Goal: Find specific page/section: Find specific page/section

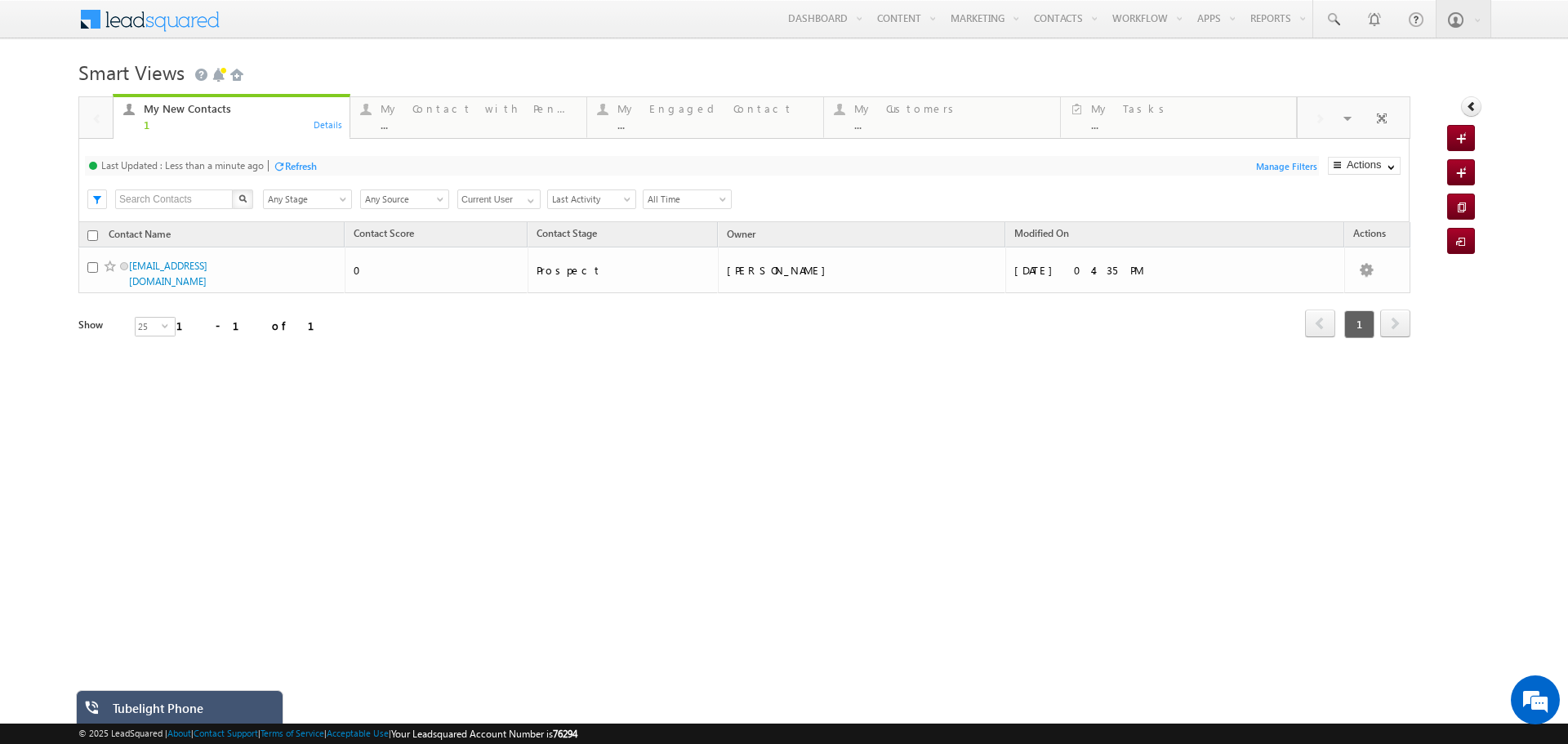
click at [195, 710] on div "Tubelight Phone" at bounding box center [191, 711] width 158 height 23
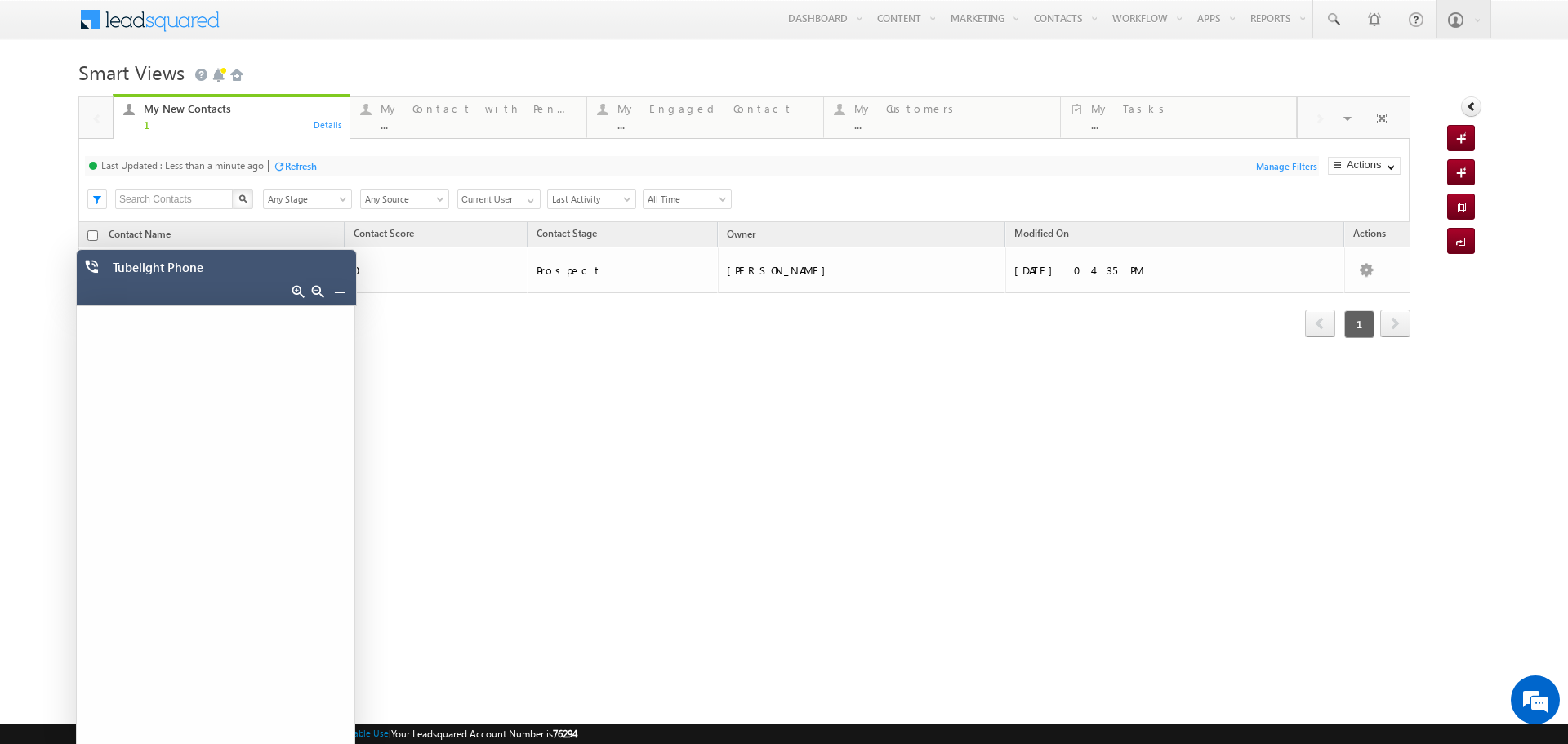
click at [275, 284] on div "Tubelight Phone" at bounding box center [216, 277] width 281 height 57
click at [317, 265] on div "Tubelight Phone" at bounding box center [220, 271] width 215 height 23
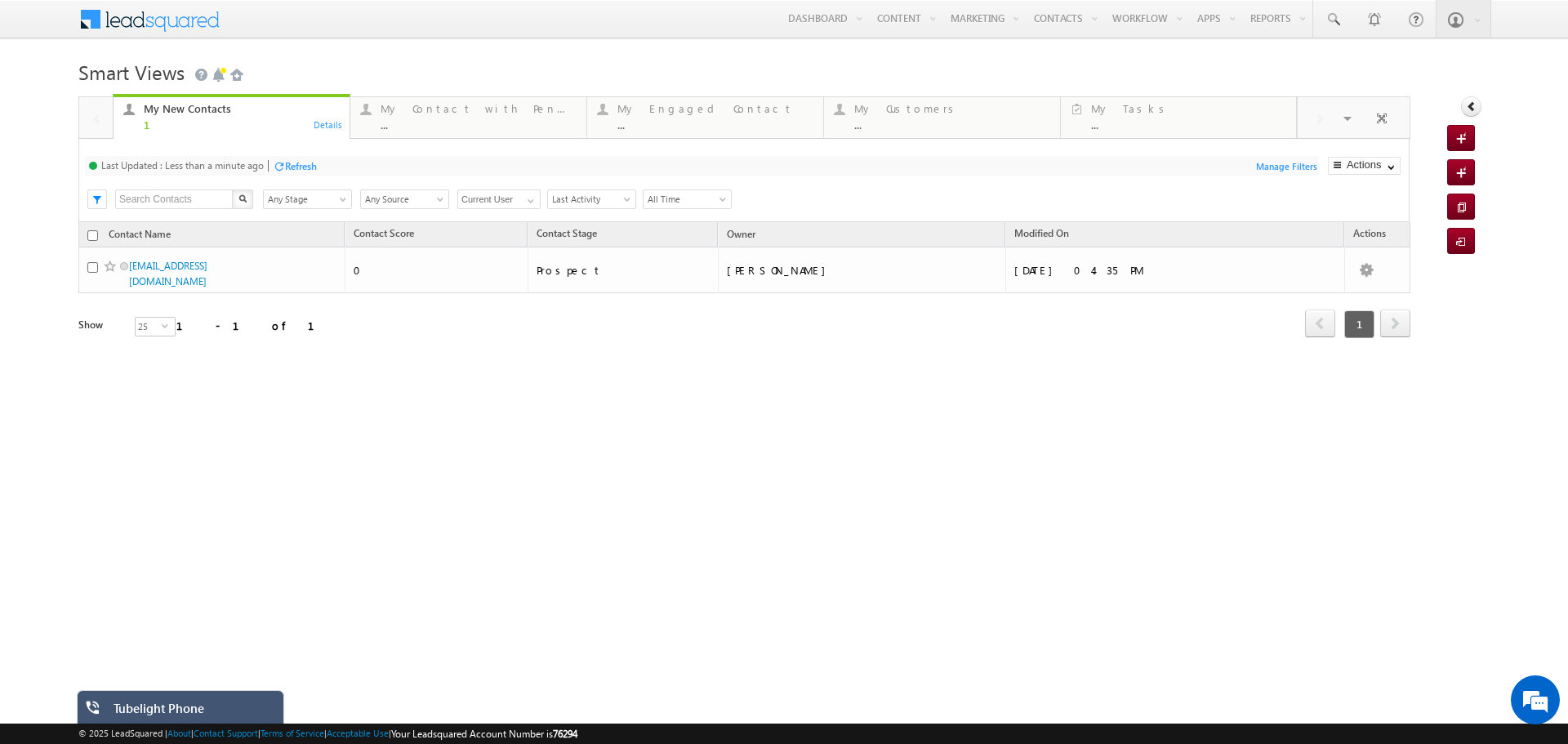
click at [184, 708] on div "Tubelight Phone" at bounding box center [192, 711] width 158 height 23
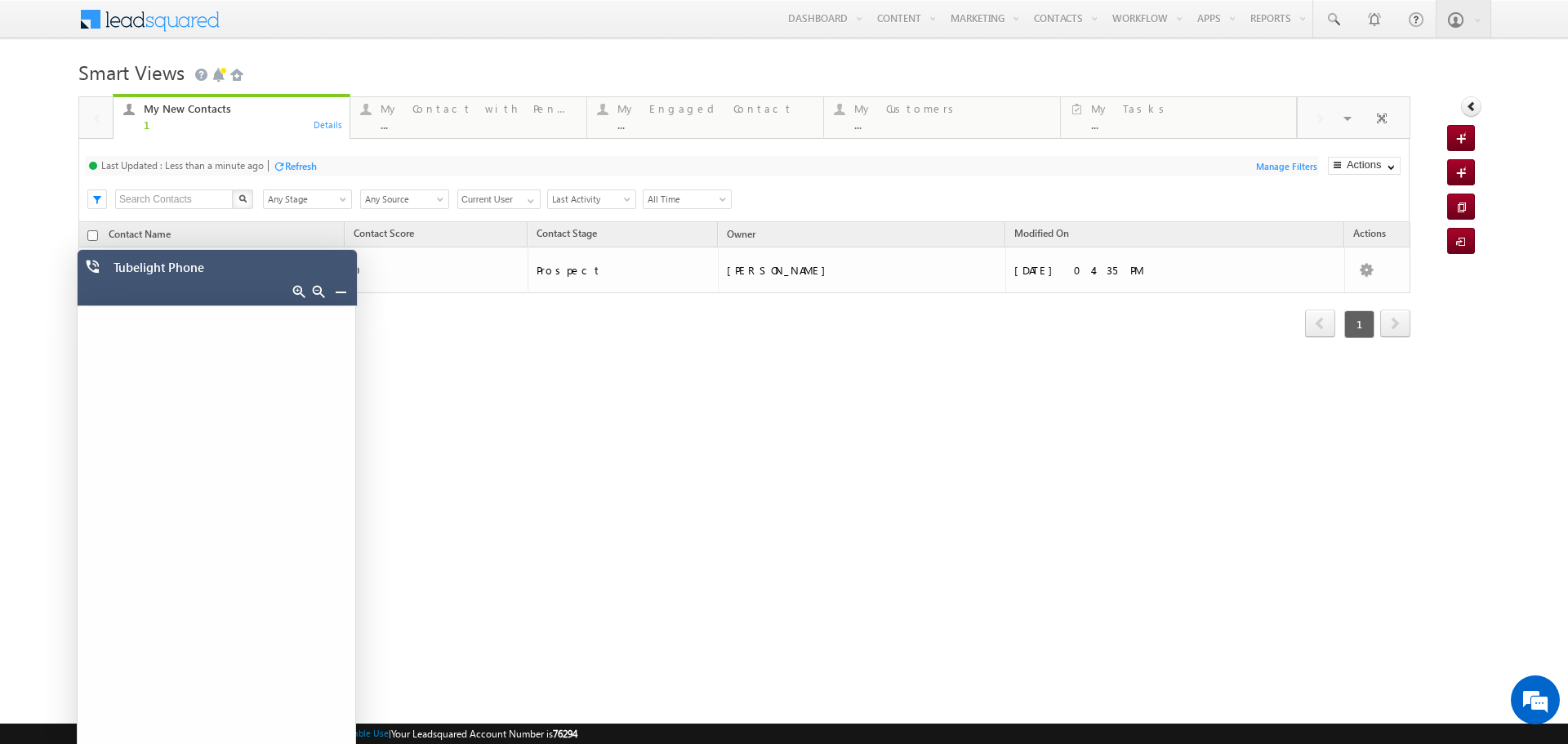
click at [278, 278] on div "Tubelight Phone" at bounding box center [220, 271] width 215 height 23
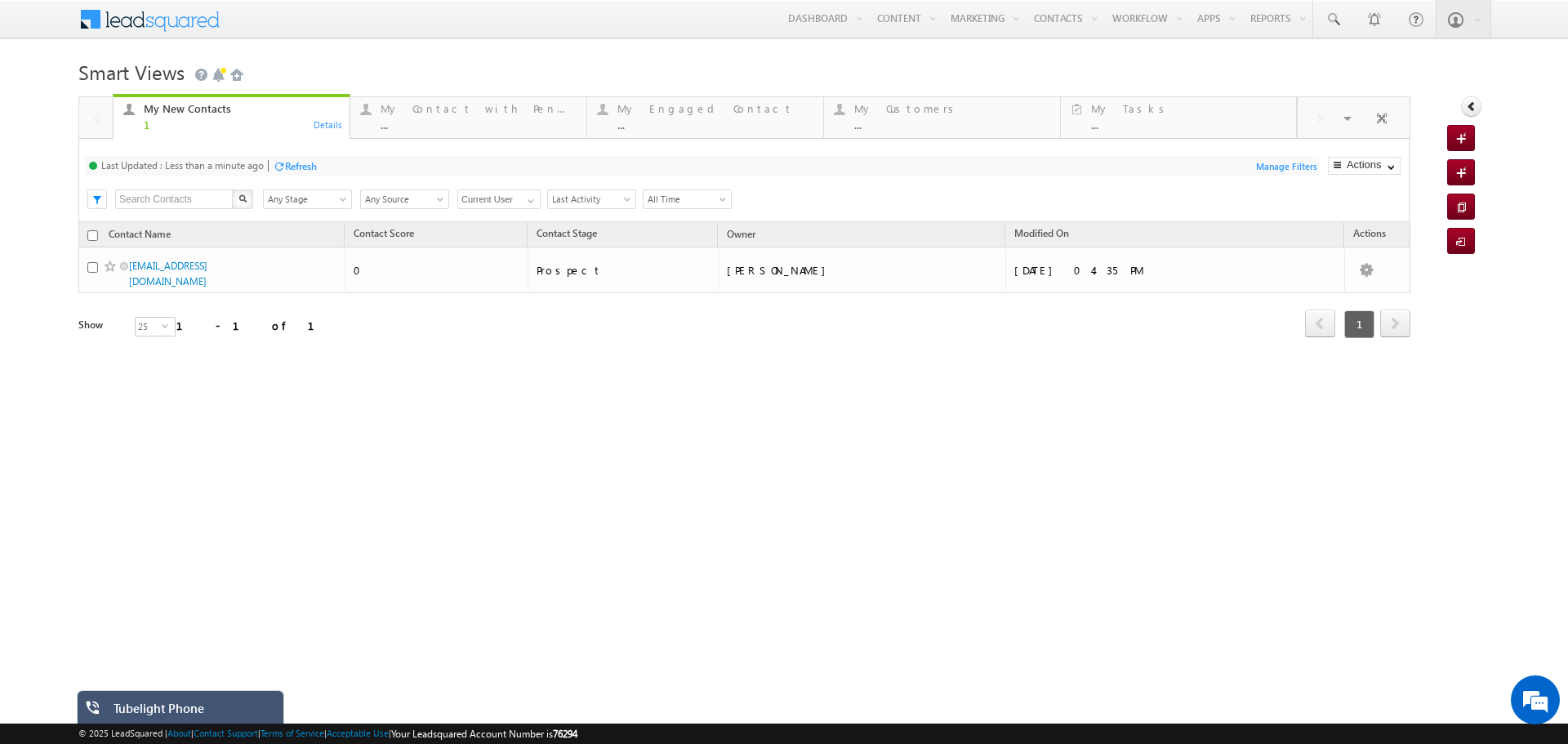
click at [242, 693] on div "Tubelight Phone" at bounding box center [180, 706] width 207 height 33
click at [225, 704] on div "Tubelight Phone" at bounding box center [192, 711] width 158 height 23
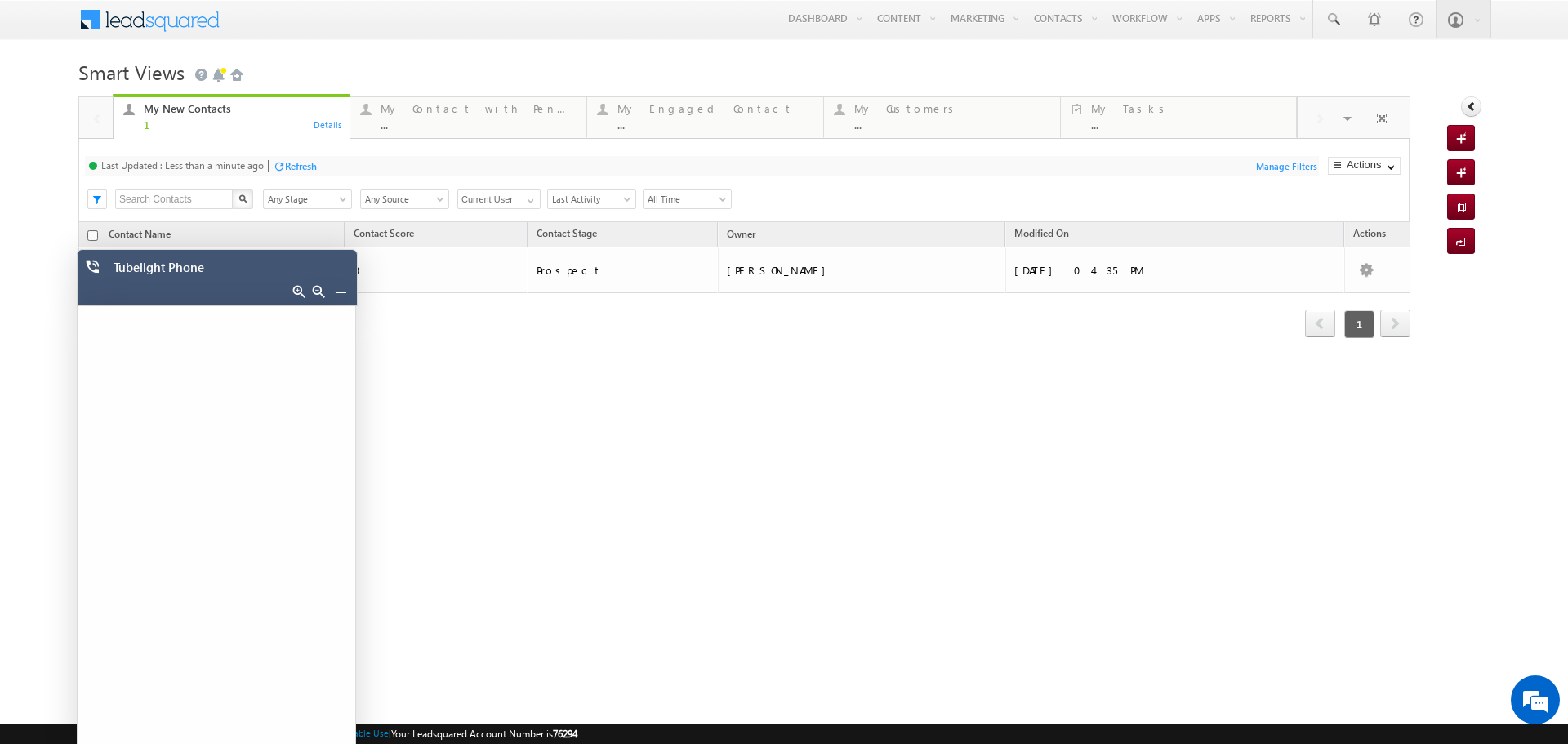
click at [254, 263] on div "Tubelight Phone" at bounding box center [220, 271] width 215 height 23
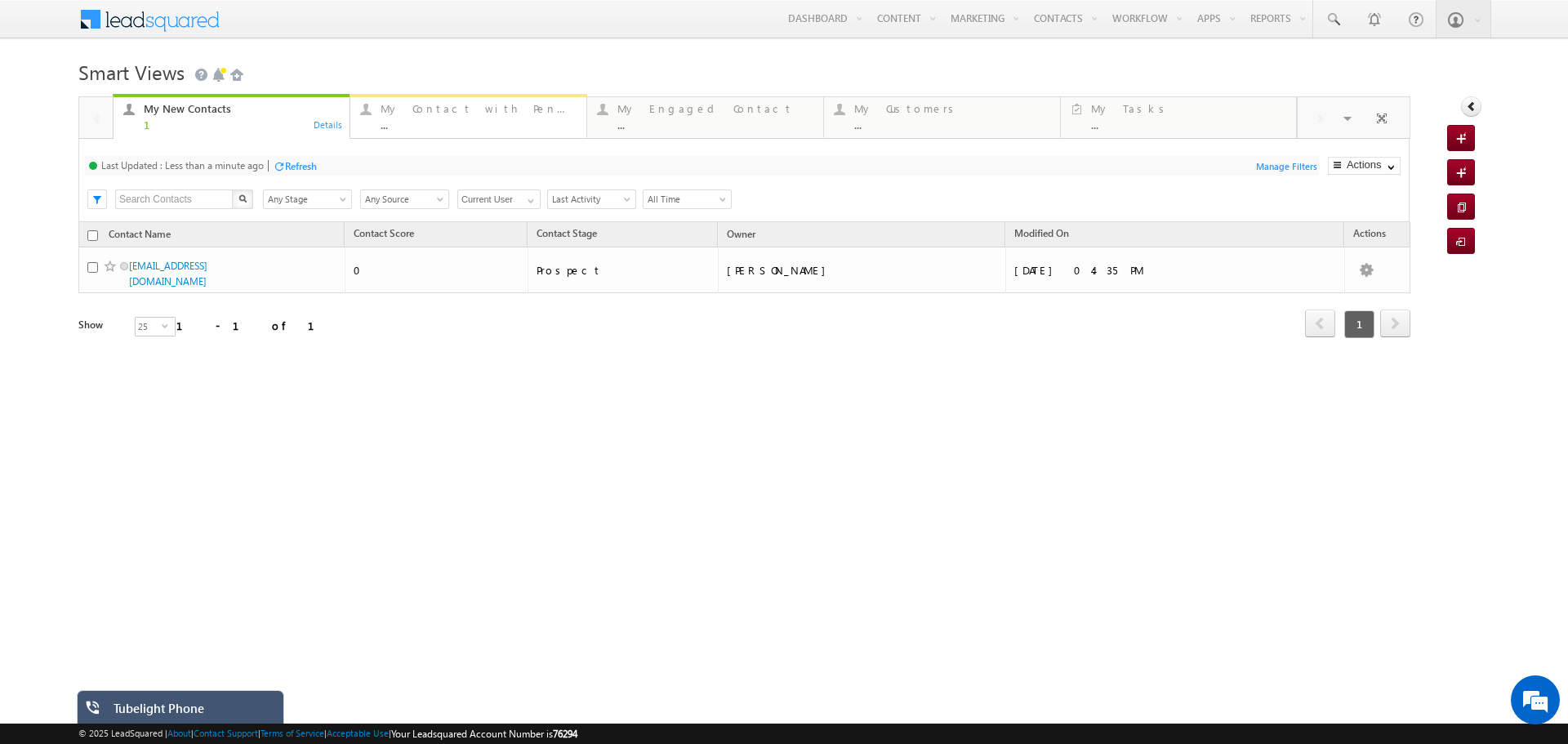
click at [461, 109] on div "My Contact with Pending Tasks" at bounding box center [478, 108] width 196 height 13
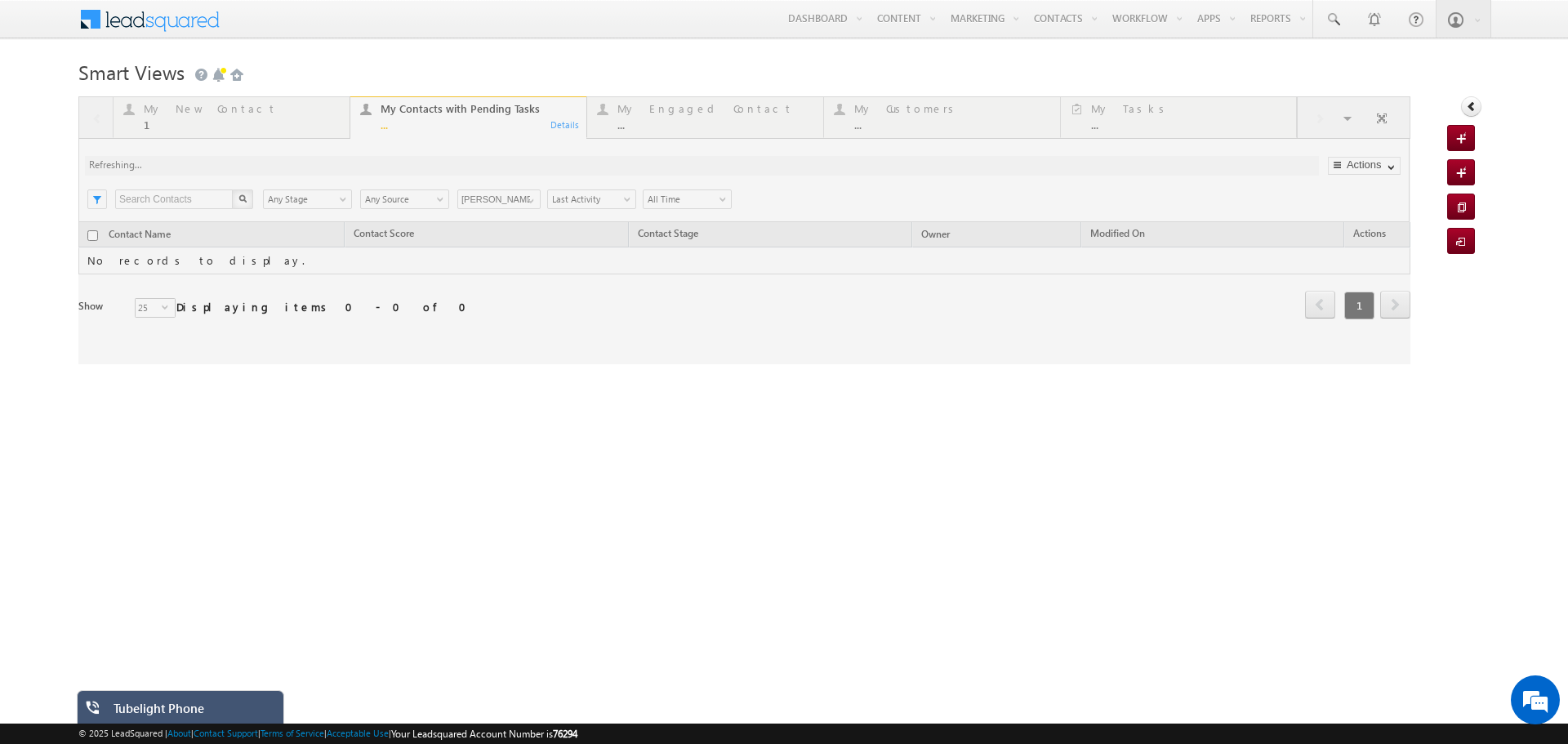
click at [197, 705] on div "Tubelight Phone" at bounding box center [192, 711] width 158 height 23
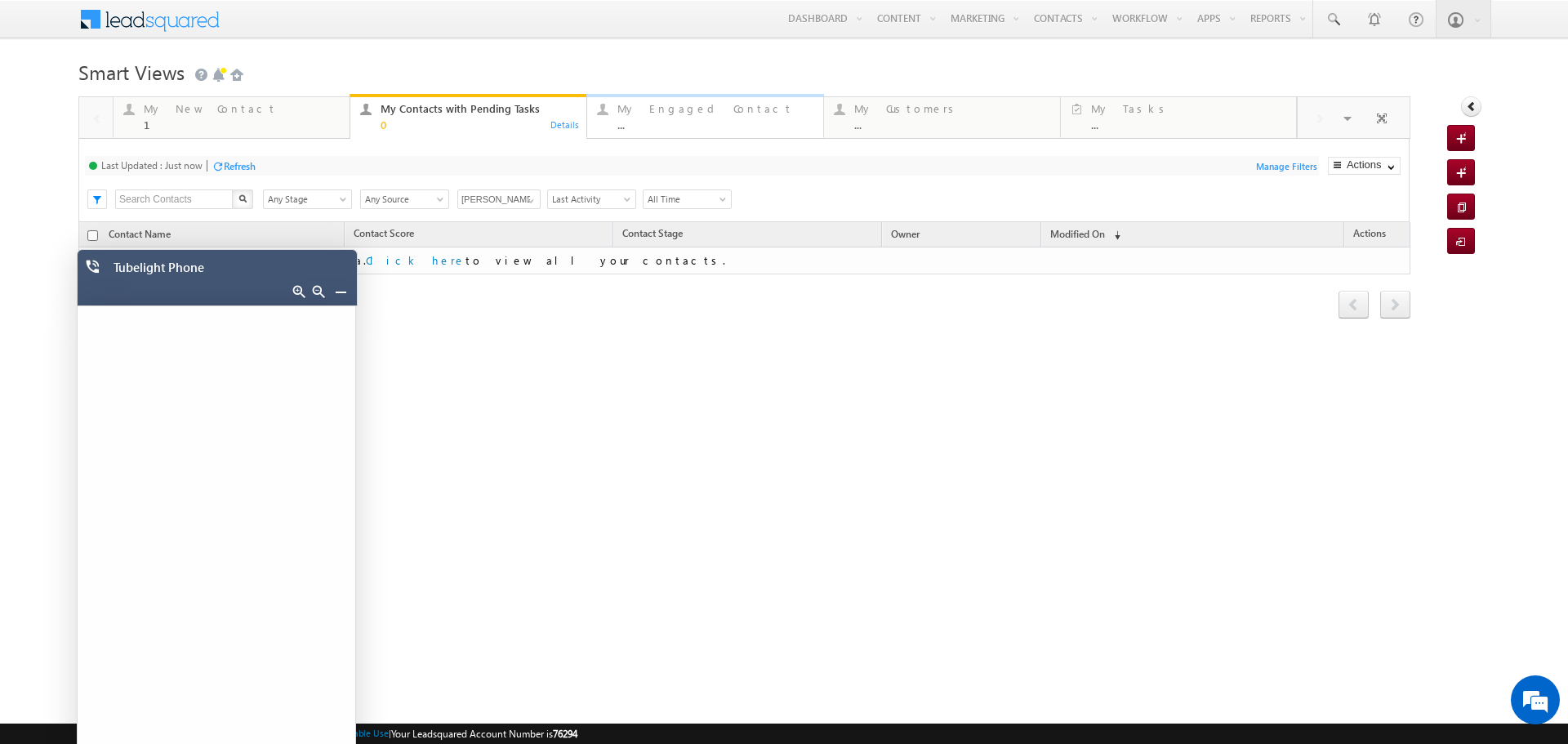
click at [653, 110] on div "My Engaged Contact" at bounding box center [715, 108] width 196 height 13
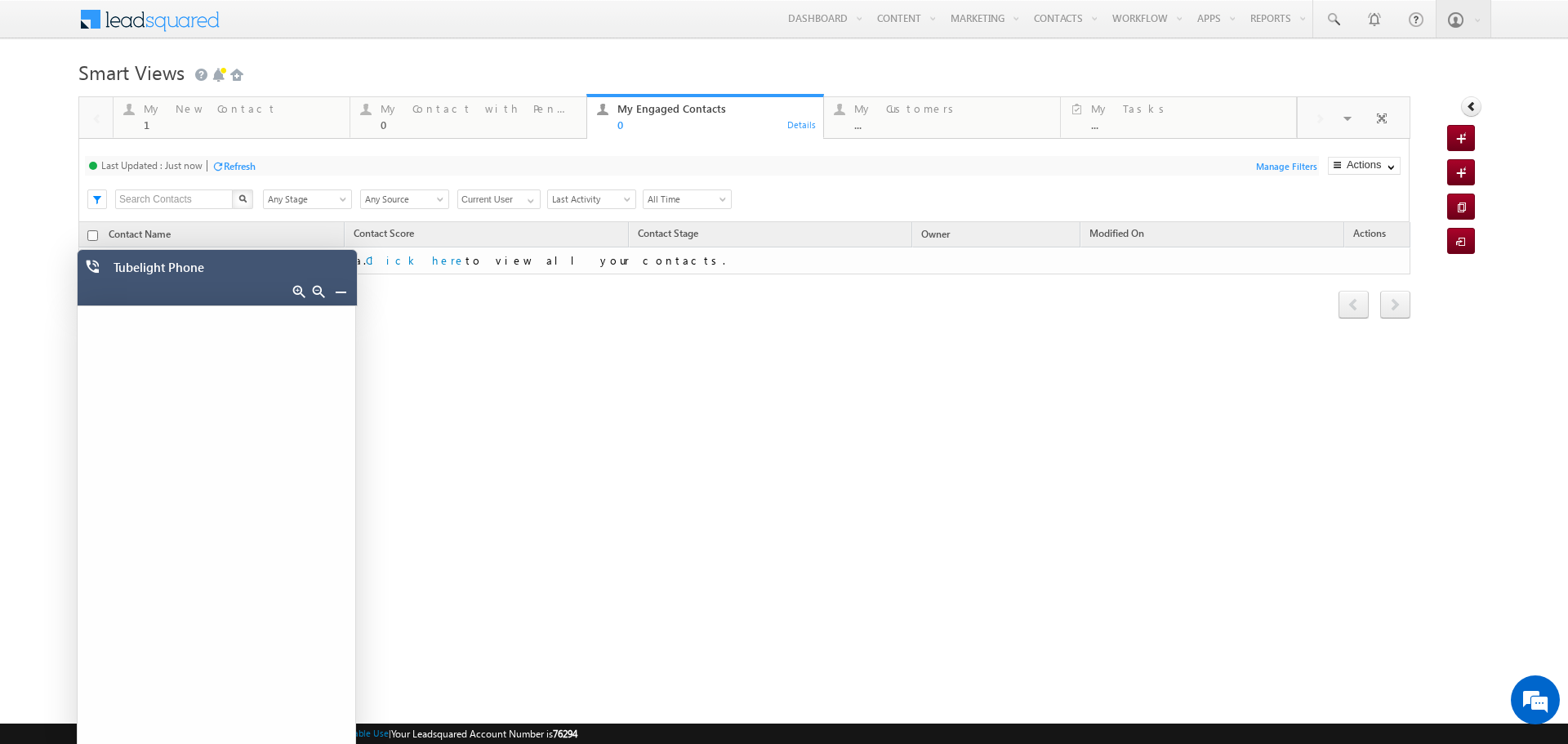
click at [854, 112] on div "My Customers" at bounding box center [951, 108] width 196 height 13
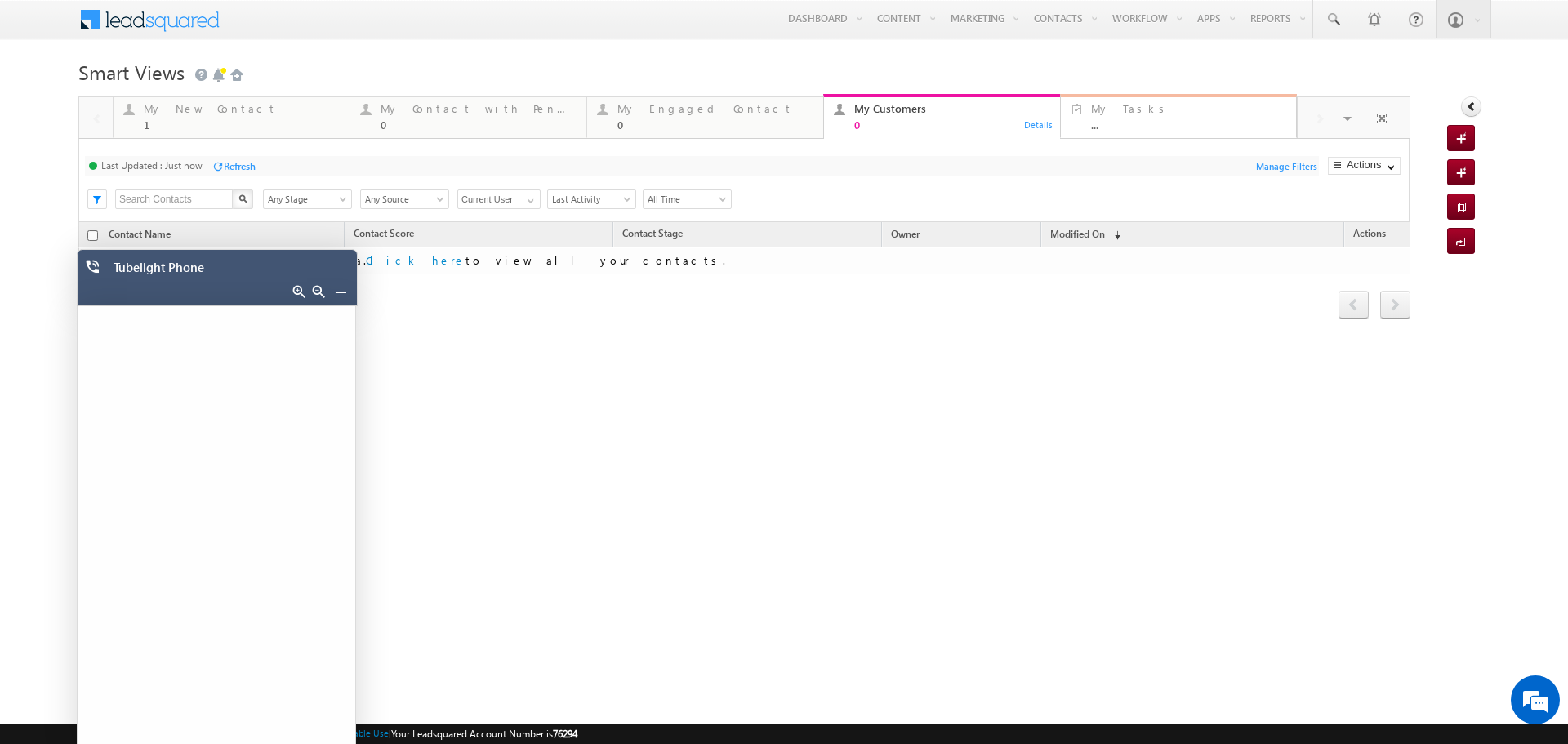
click at [1188, 120] on div "..." at bounding box center [1189, 125] width 195 height 12
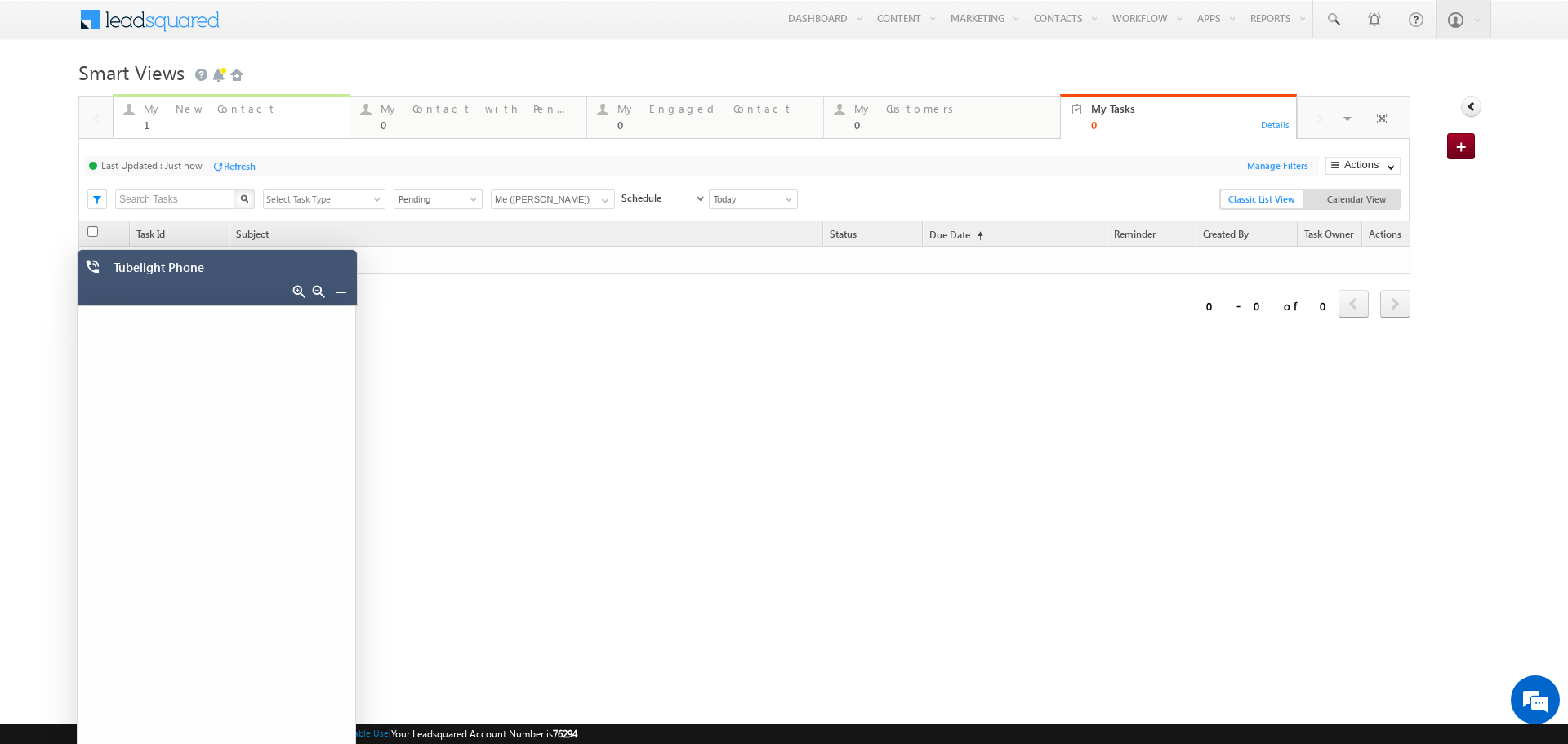
click at [166, 128] on div "1" at bounding box center [242, 125] width 196 height 12
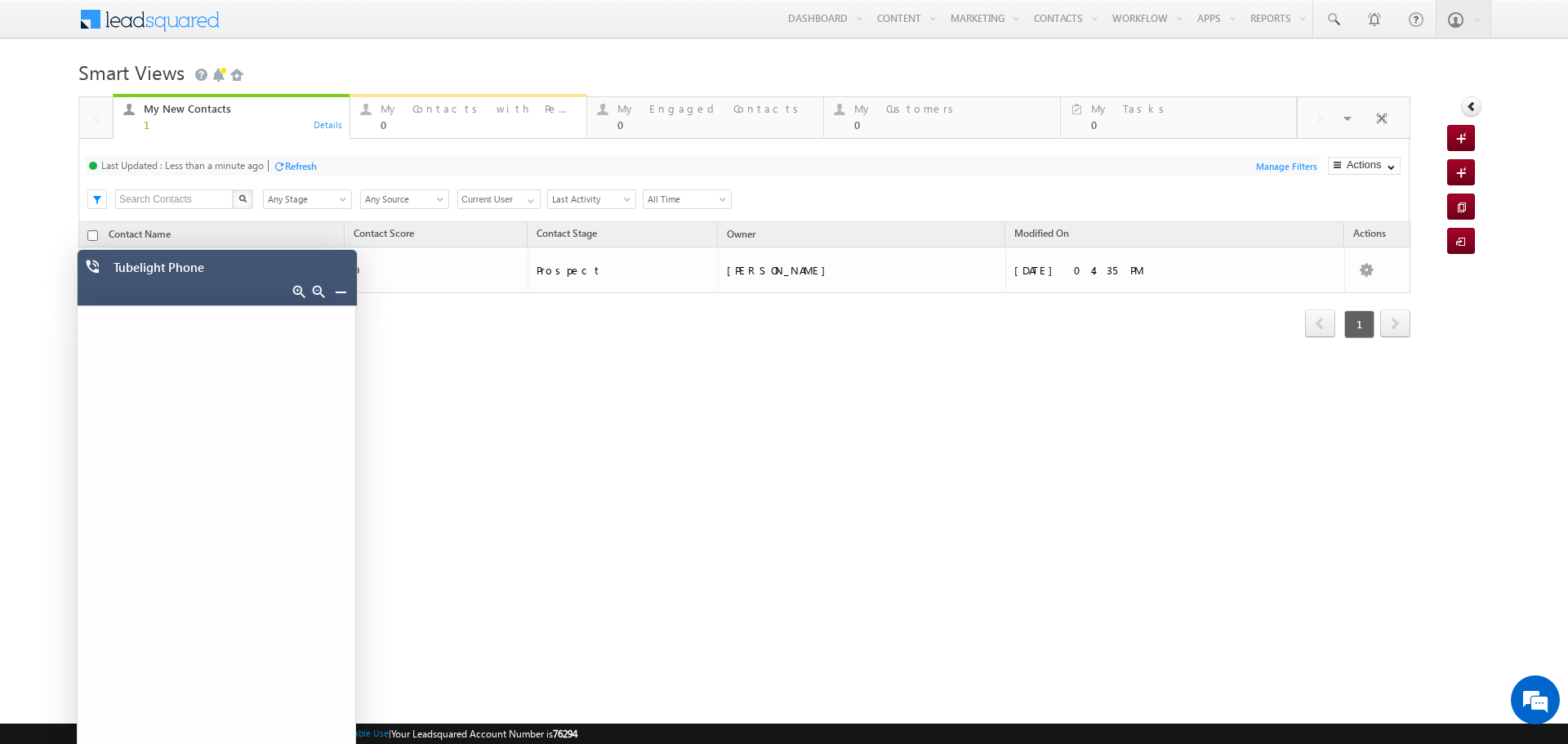
click at [501, 123] on div "0" at bounding box center [478, 125] width 196 height 12
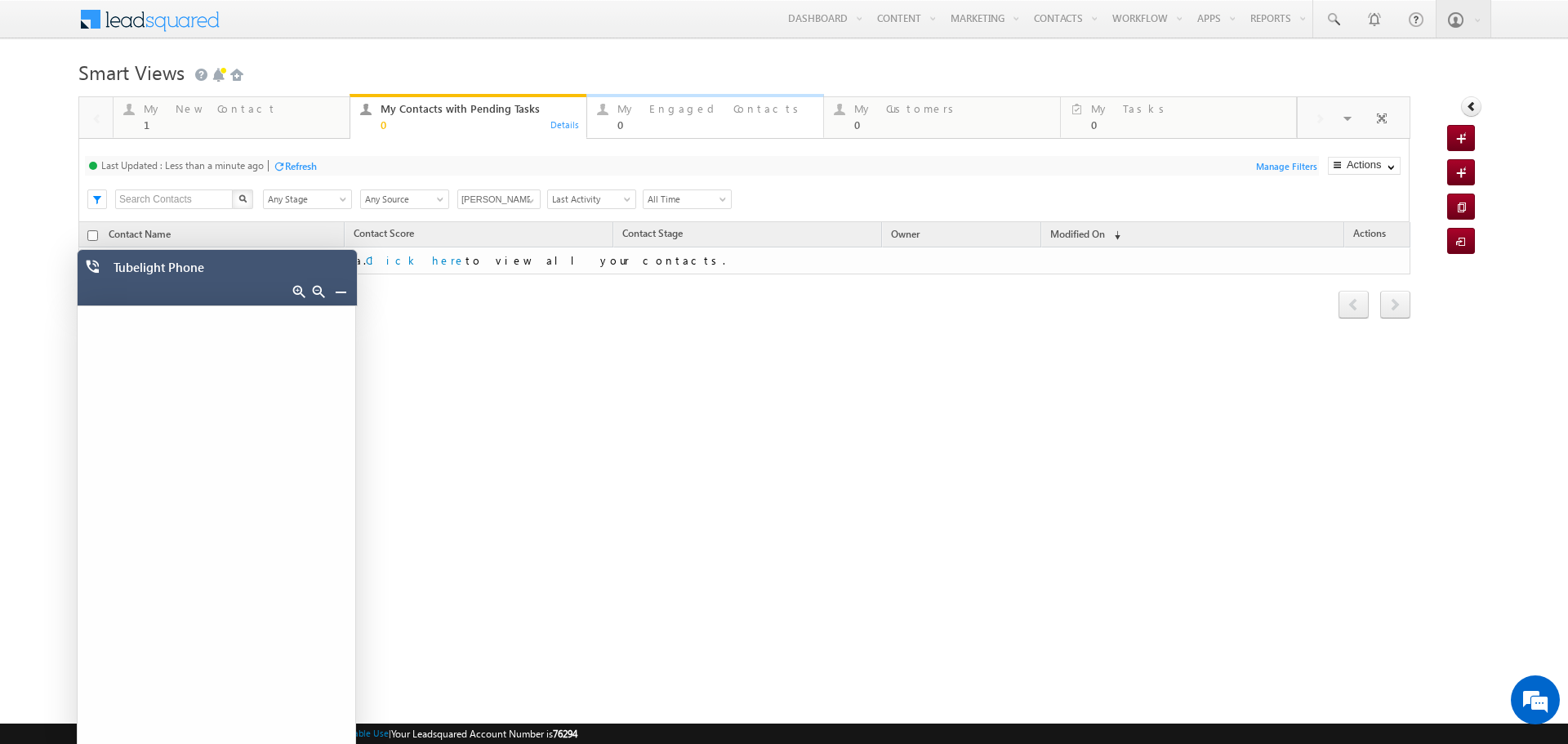
click at [690, 116] on div "My Engaged Contacts 0" at bounding box center [715, 114] width 196 height 32
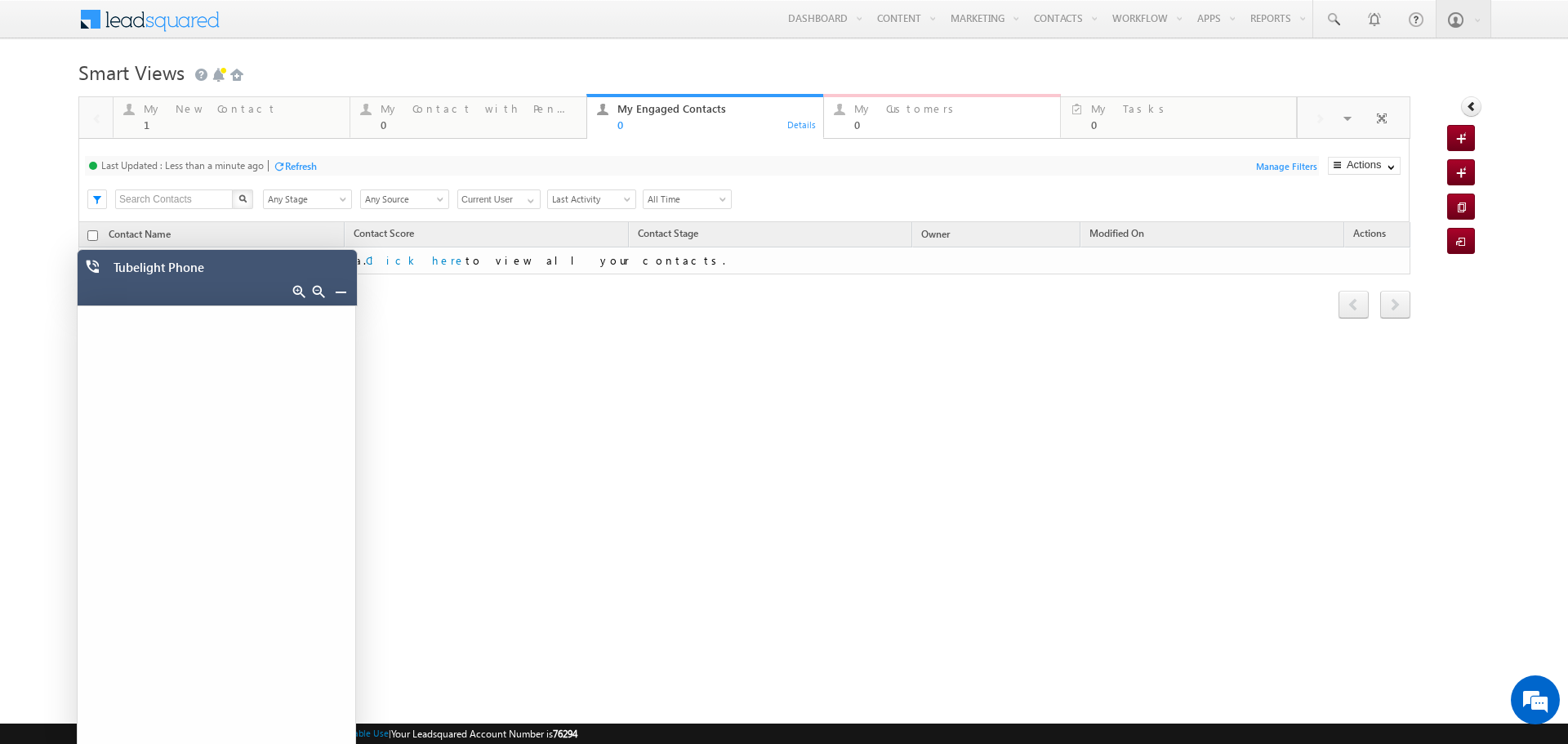
click at [1002, 114] on div "My Customers" at bounding box center [951, 108] width 196 height 13
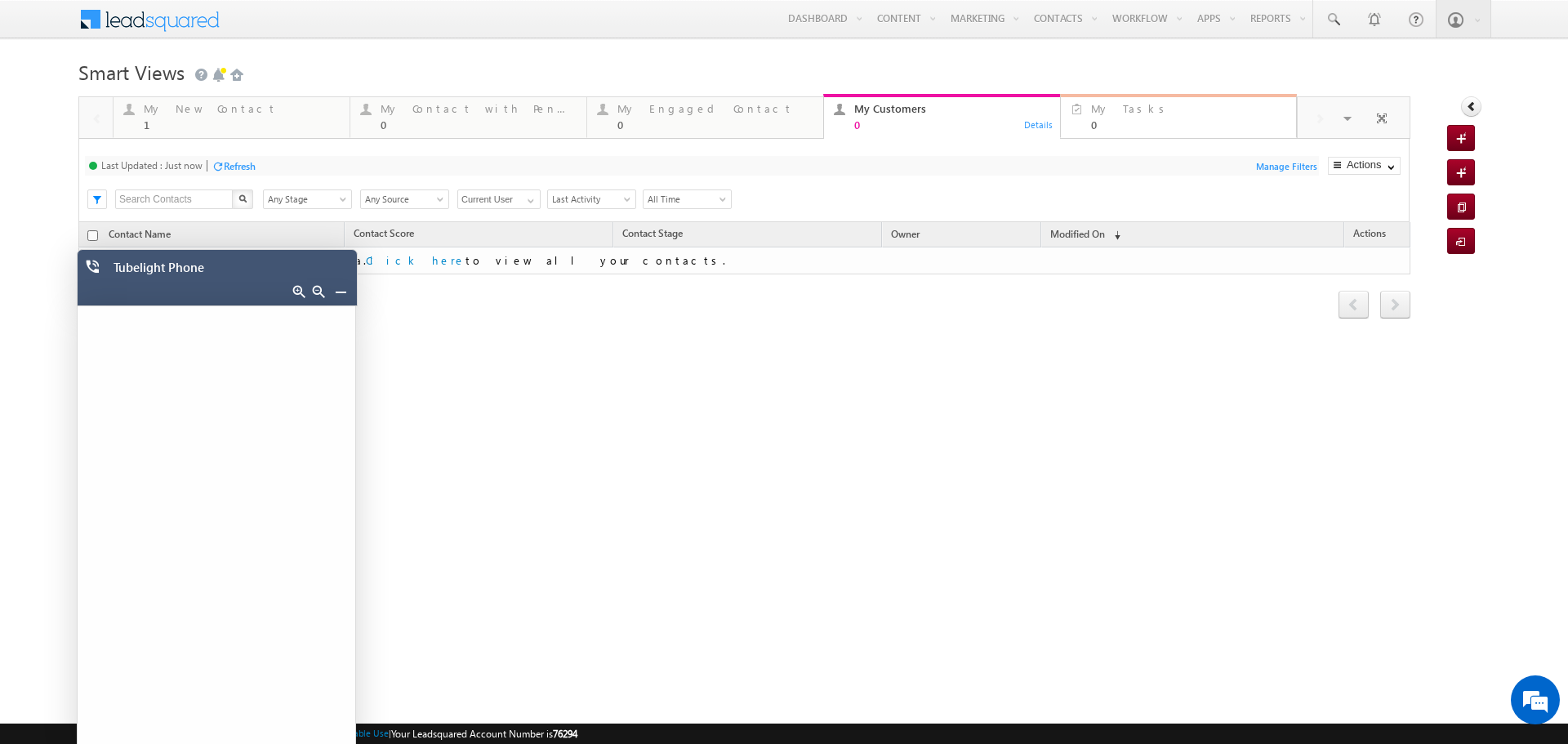
drag, startPoint x: 1192, startPoint y: 111, endPoint x: 1145, endPoint y: 126, distance: 49.3
click at [1192, 111] on div "My Tasks" at bounding box center [1189, 108] width 195 height 13
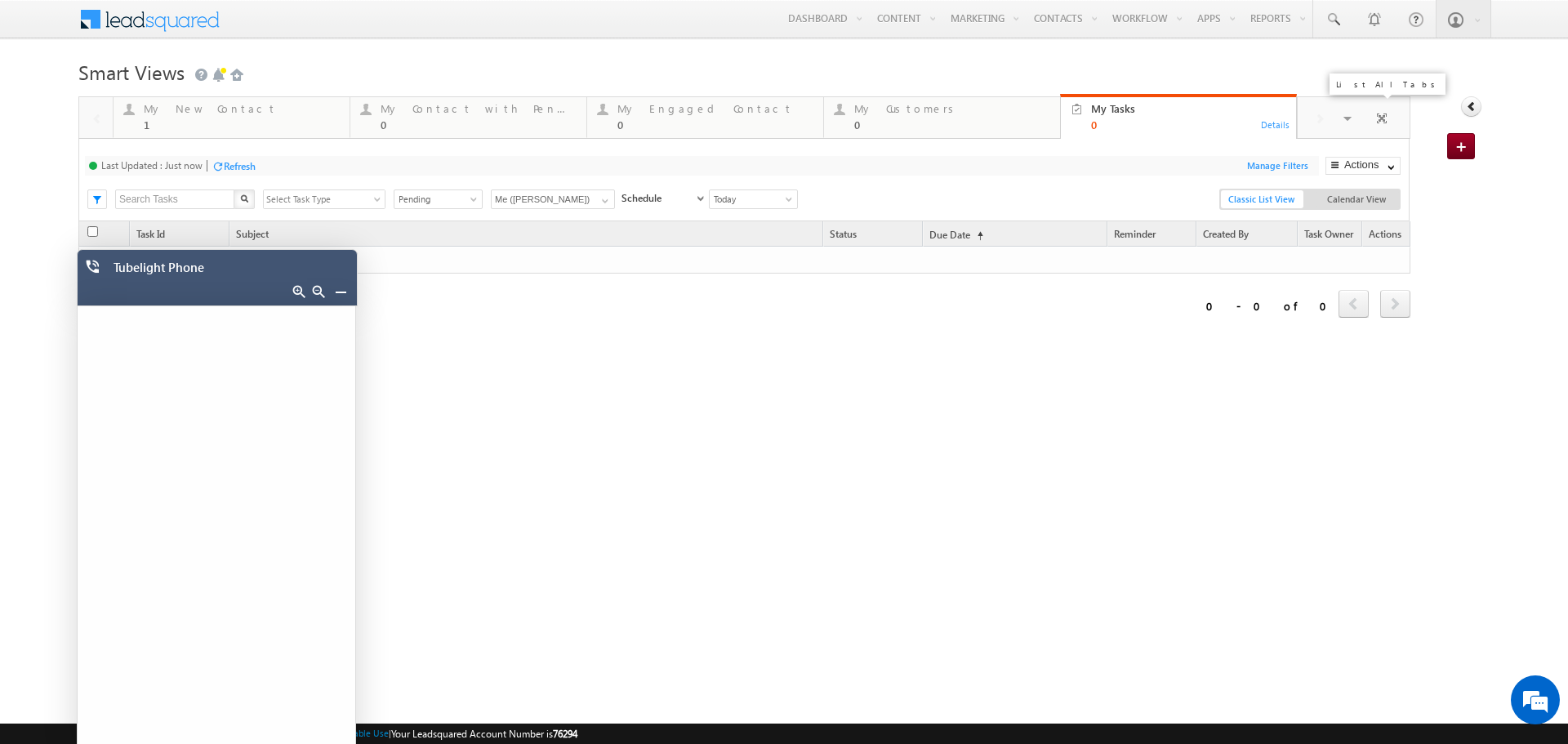
click at [1351, 113] on span at bounding box center [1348, 120] width 17 height 34
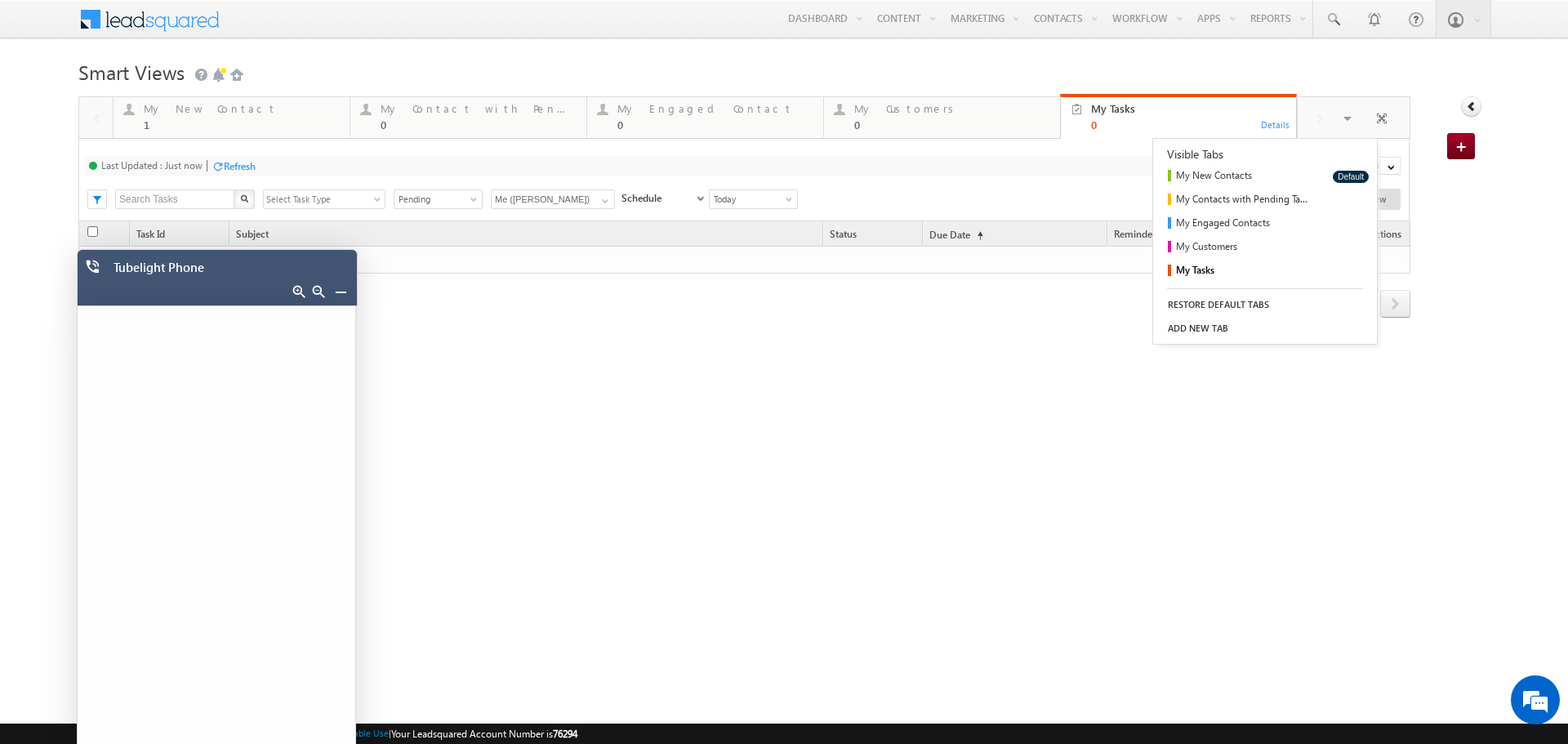
click at [762, 504] on div "Refresh first prev next last 0 - 0 of 0 Task Id Subject Status Due Date (sorted…" at bounding box center [744, 364] width 1332 height 285
